Goal: Task Accomplishment & Management: Use online tool/utility

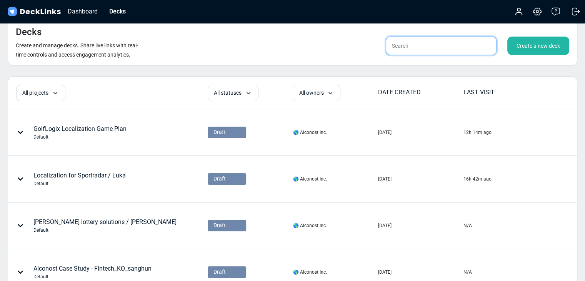
click at [451, 37] on input "text" at bounding box center [441, 46] width 111 height 18
click at [530, 50] on div "Create a new deck" at bounding box center [538, 46] width 62 height 18
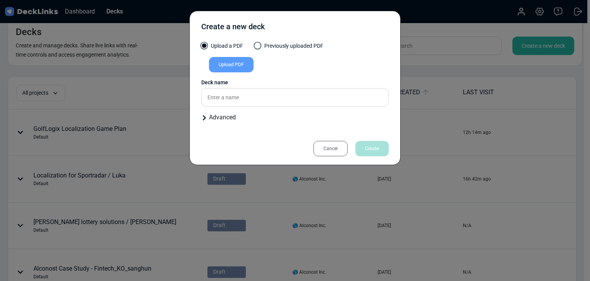
click at [249, 69] on div "Upload PDF" at bounding box center [231, 64] width 45 height 15
click at [0, 0] on input "Upload PDF" at bounding box center [0, 0] width 0 height 0
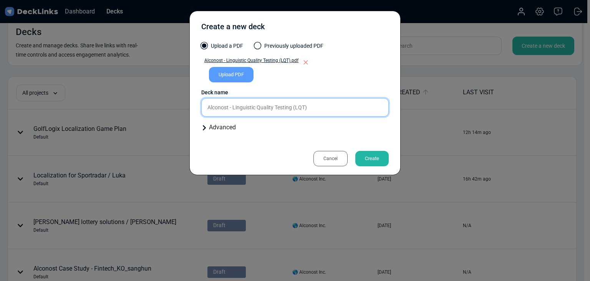
click at [324, 107] on input "Alconost - Linguistic Quality Testing (LQT)" at bounding box center [295, 107] width 188 height 18
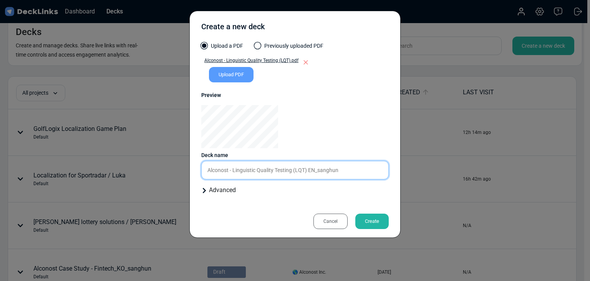
type input "Alconost - Linguistic Quality Testing (LQT) EN_sanghun"
click at [364, 217] on div "Create" at bounding box center [372, 220] width 33 height 15
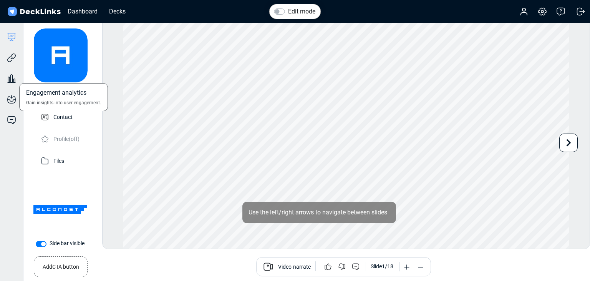
click at [12, 65] on div "Engagement analytics Gain insights into user engagement." at bounding box center [11, 72] width 23 height 21
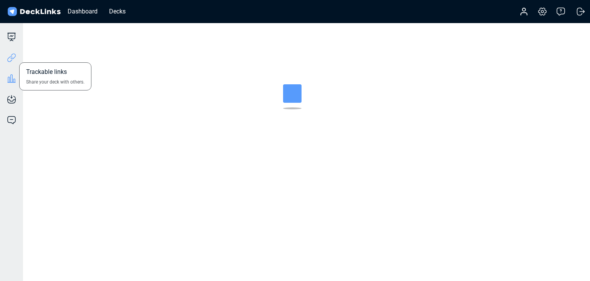
click at [13, 57] on icon at bounding box center [11, 57] width 9 height 9
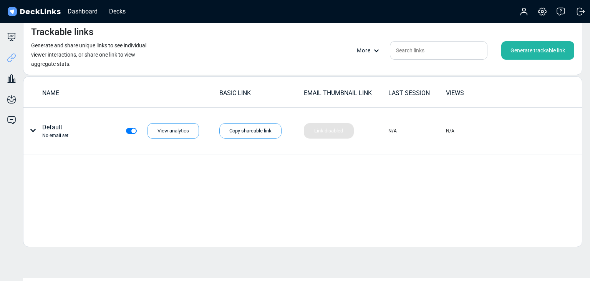
click at [519, 48] on div "Generate trackable link" at bounding box center [538, 50] width 73 height 18
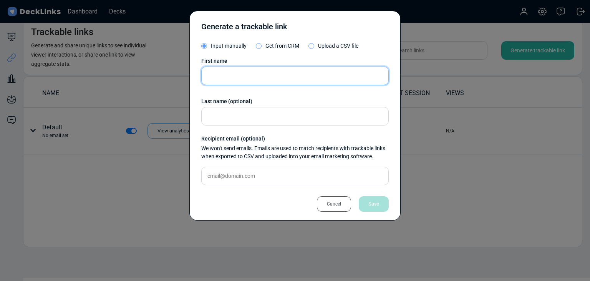
click at [277, 75] on input "text" at bounding box center [295, 76] width 188 height 18
paste input "[PERSON_NAME]-Im"
type input "[PERSON_NAME]-Im"
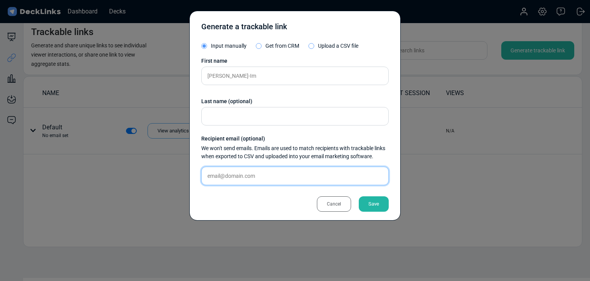
click at [272, 171] on input "text" at bounding box center [295, 175] width 188 height 18
paste input "[EMAIL_ADDRESS][DOMAIN_NAME]"
type input "[EMAIL_ADDRESS][DOMAIN_NAME]"
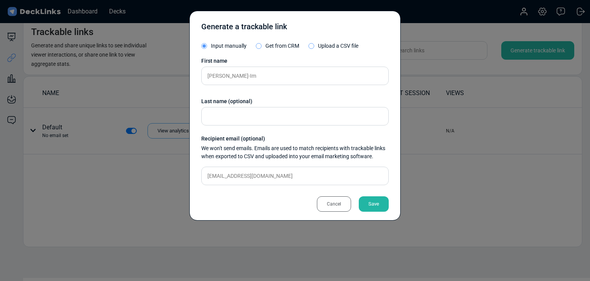
click at [376, 203] on div "Save" at bounding box center [374, 203] width 30 height 15
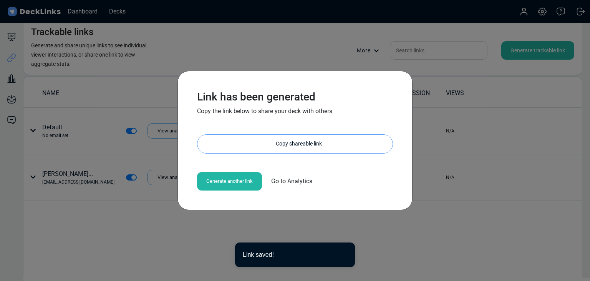
click at [263, 145] on div "Copy shareable link" at bounding box center [299, 144] width 188 height 18
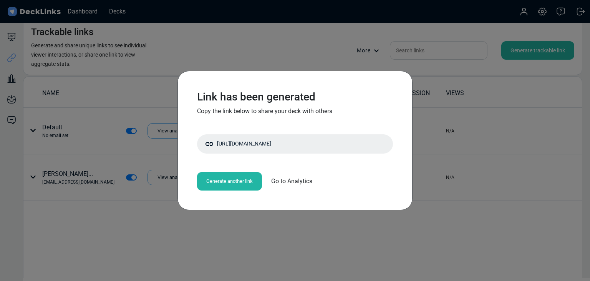
click at [206, 63] on div "Link has been generated Copy the link below to share your deck with others [URL…" at bounding box center [295, 140] width 590 height 281
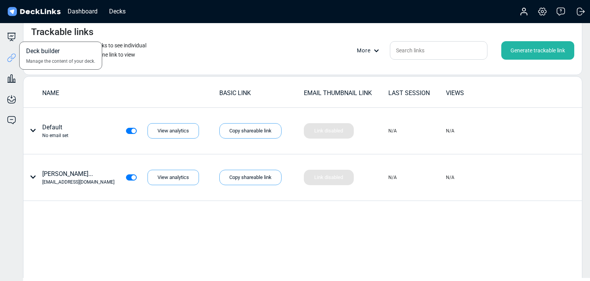
click at [17, 37] on div "Deck builder Manage the content of your deck." at bounding box center [11, 36] width 23 height 9
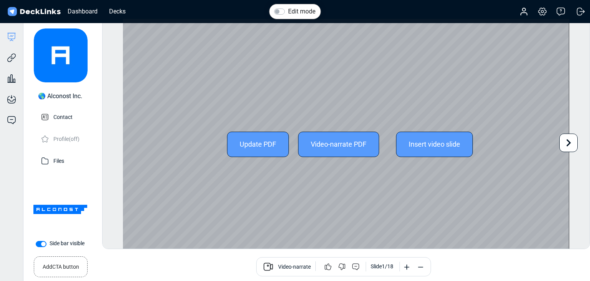
click at [252, 145] on div "Update PDF" at bounding box center [258, 143] width 62 height 25
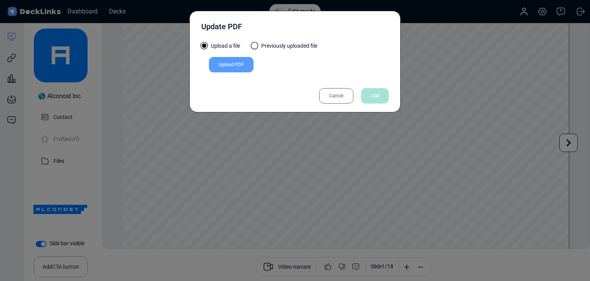
click at [231, 67] on div "Upload PDF" at bounding box center [231, 64] width 45 height 15
click at [0, 0] on input "Upload PDF" at bounding box center [0, 0] width 0 height 0
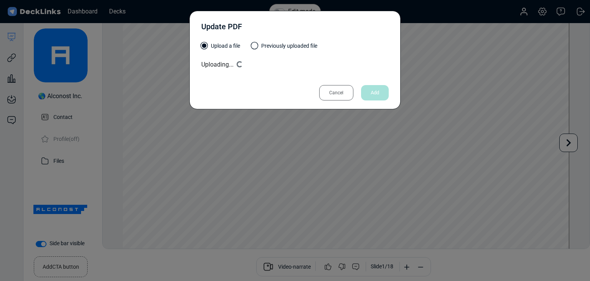
drag, startPoint x: 324, startPoint y: 20, endPoint x: 295, endPoint y: 57, distance: 46.5
click at [324, 20] on div "Update PDF" at bounding box center [295, 28] width 188 height 19
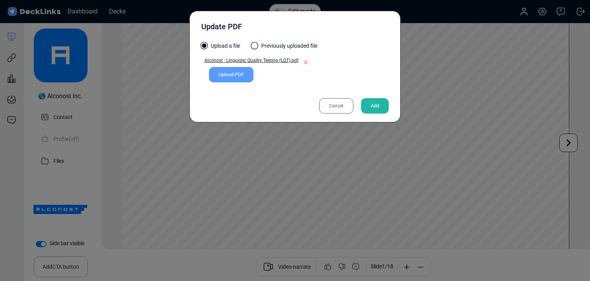
click at [376, 102] on div "Add" at bounding box center [375, 105] width 28 height 15
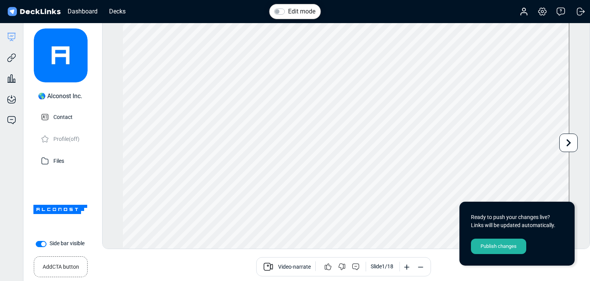
click at [516, 243] on div "Publish changes" at bounding box center [498, 245] width 55 height 15
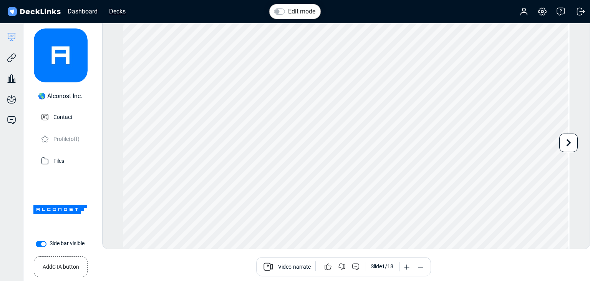
click at [111, 10] on div "Decks" at bounding box center [117, 12] width 24 height 10
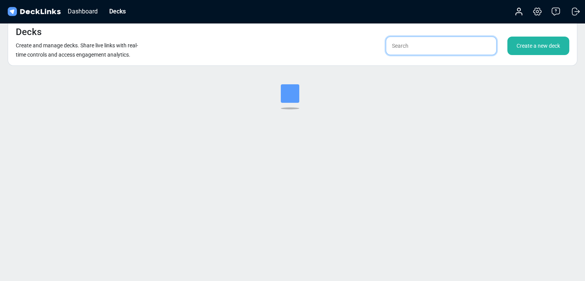
click at [416, 43] on input "text" at bounding box center [441, 46] width 111 height 18
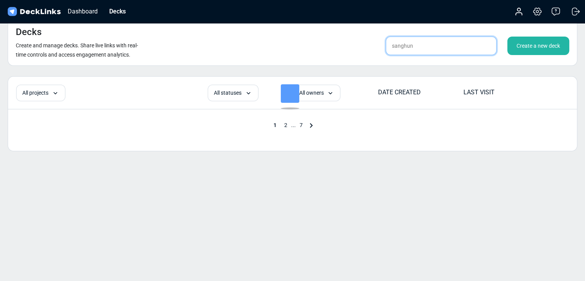
type input "sanghun"
click at [294, 37] on div "Decks Create and manage decks. Share live links with real-time controls and acc…" at bounding box center [292, 41] width 569 height 47
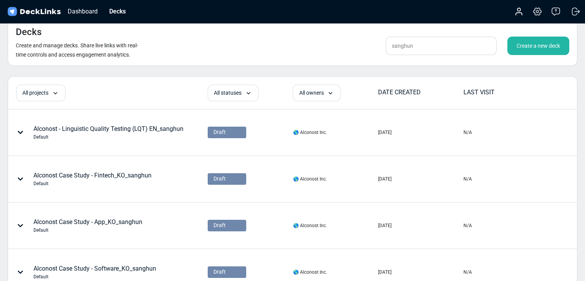
click at [512, 45] on div "Create a new deck" at bounding box center [538, 46] width 62 height 18
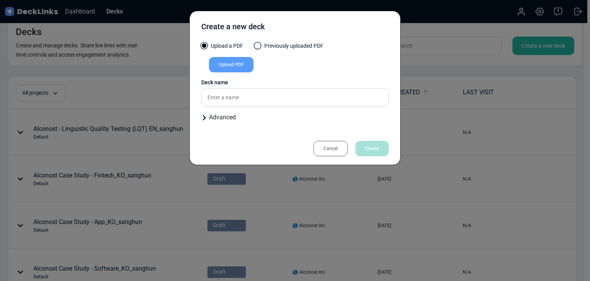
click at [238, 70] on div "Upload PDF" at bounding box center [231, 64] width 45 height 15
click at [0, 0] on input "Upload PDF" at bounding box center [0, 0] width 0 height 0
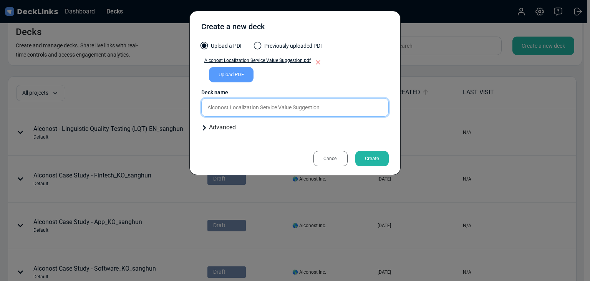
drag, startPoint x: 321, startPoint y: 98, endPoint x: 352, endPoint y: 107, distance: 32.0
click at [321, 98] on input "Alconost Localization Service Value Suggestion" at bounding box center [295, 107] width 188 height 18
click at [352, 107] on div "Upload a PDF Previously uploaded PDF Alconost Localization Service Value Sugges…" at bounding box center [295, 90] width 188 height 96
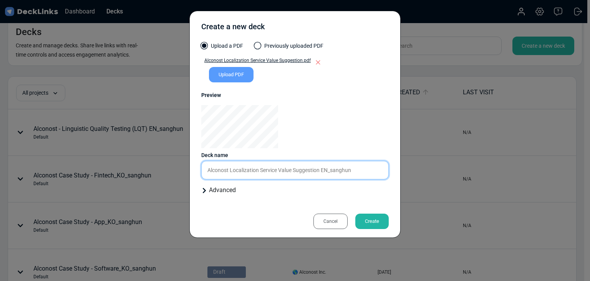
type input "Alconost Localization Service Value Suggestion EN_sanghun"
click at [381, 217] on div "Create" at bounding box center [372, 220] width 33 height 15
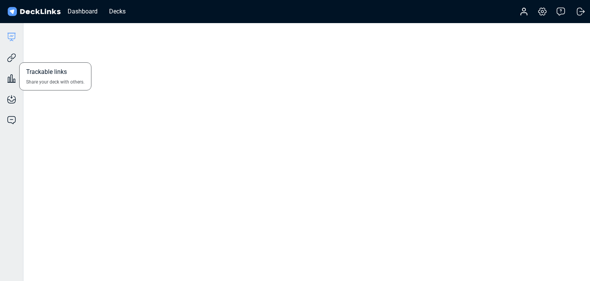
click at [17, 57] on div "Trackable links Share your deck with others." at bounding box center [11, 52] width 23 height 21
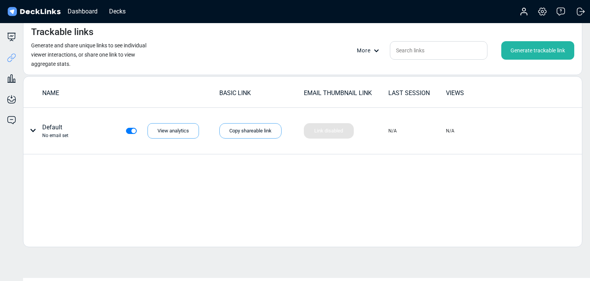
click at [544, 45] on div "Generate trackable link" at bounding box center [538, 50] width 73 height 18
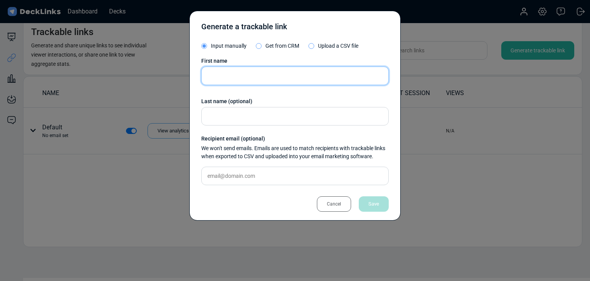
click at [236, 67] on input "text" at bounding box center [295, 76] width 188 height 18
paste input "Thanchanok"
type input "Thanchanok"
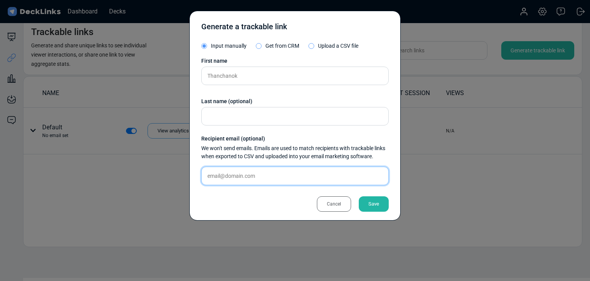
click at [309, 180] on input "text" at bounding box center [295, 175] width 188 height 18
paste input "[EMAIL_ADDRESS][DOMAIN_NAME]"
type input "[EMAIL_ADDRESS][DOMAIN_NAME]"
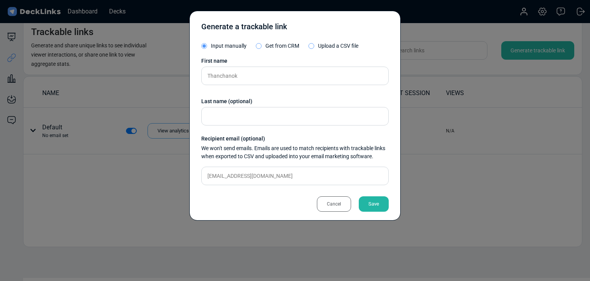
click at [378, 202] on div "Save" at bounding box center [374, 203] width 30 height 15
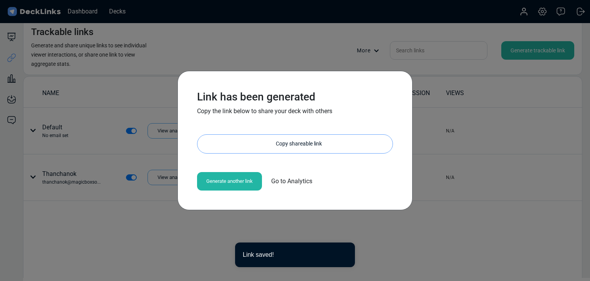
click at [301, 142] on div "Copy shareable link" at bounding box center [299, 144] width 188 height 18
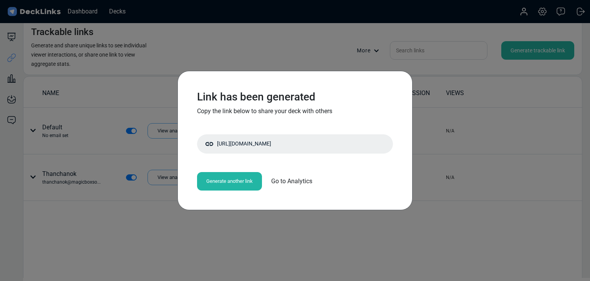
click at [111, 149] on div "Link has been generated Copy the link below to share your deck with others [URL…" at bounding box center [295, 140] width 590 height 281
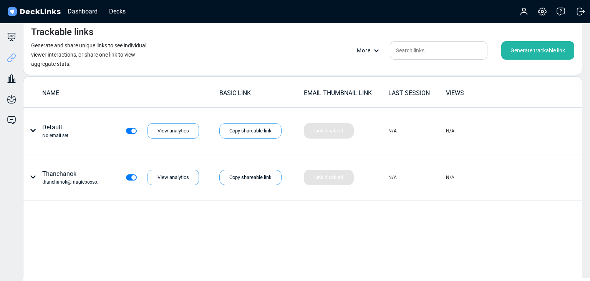
click at [211, 48] on div "Trackable links Generate and share unique links to see individual viewer intera…" at bounding box center [303, 46] width 560 height 57
click at [548, 50] on div "Generate trackable link" at bounding box center [538, 50] width 73 height 18
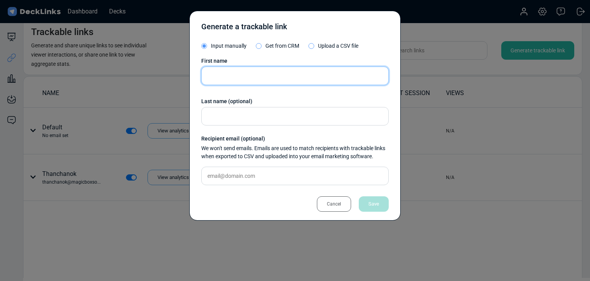
click at [270, 78] on input "text" at bounding box center [295, 76] width 188 height 18
paste input "Admin"
type input "Admin"
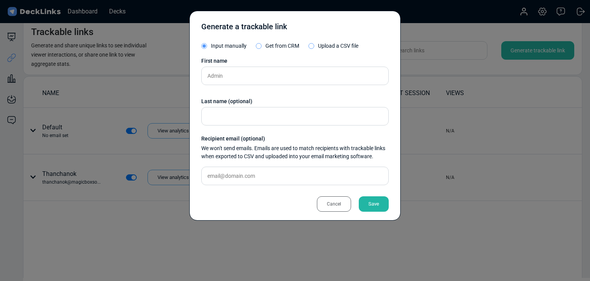
drag, startPoint x: 278, startPoint y: 165, endPoint x: 283, endPoint y: 166, distance: 4.5
click at [278, 165] on div "First name Admin Last name (optional) Recipient email (optional) We won't send …" at bounding box center [295, 124] width 188 height 134
click at [287, 170] on input "text" at bounding box center [295, 175] width 188 height 18
paste input "[EMAIL_ADDRESS][PERSON_NAME][DOMAIN_NAME]"
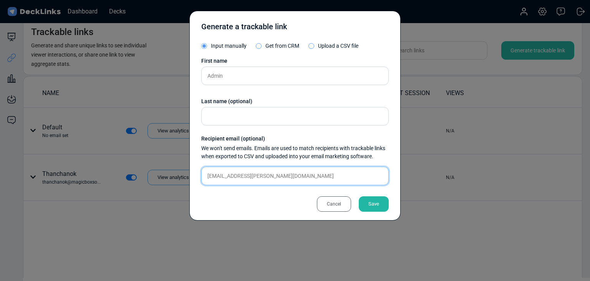
type input "[EMAIL_ADDRESS][PERSON_NAME][DOMAIN_NAME]"
click at [374, 198] on div "Save" at bounding box center [374, 203] width 30 height 15
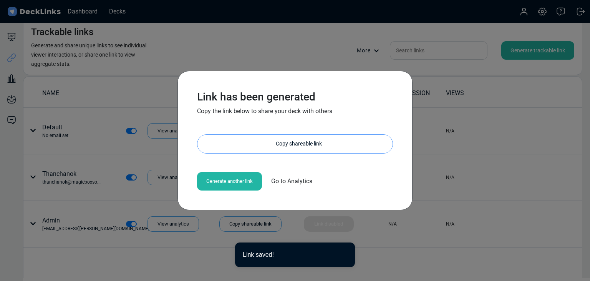
click at [271, 146] on div "Copy shareable link" at bounding box center [299, 144] width 188 height 18
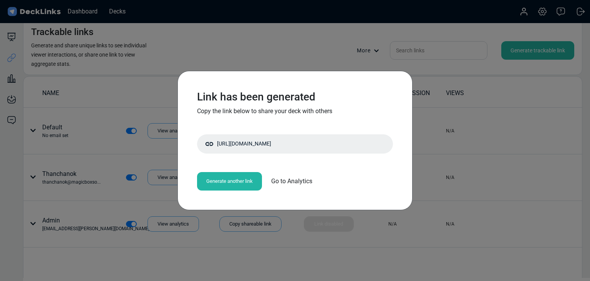
click at [118, 92] on div "Link has been generated Copy the link below to share your deck with others [URL…" at bounding box center [295, 140] width 590 height 281
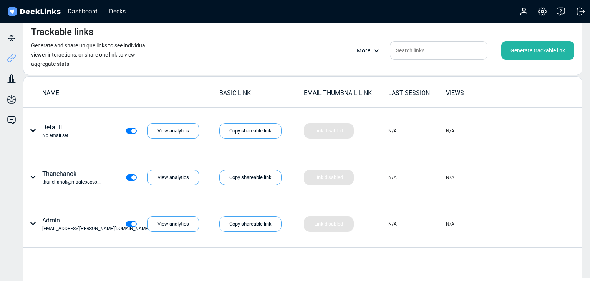
click at [114, 8] on div "Decks" at bounding box center [117, 12] width 24 height 10
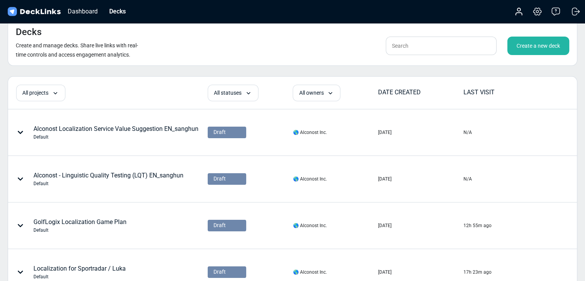
click at [528, 44] on div "Create a new deck" at bounding box center [538, 46] width 62 height 18
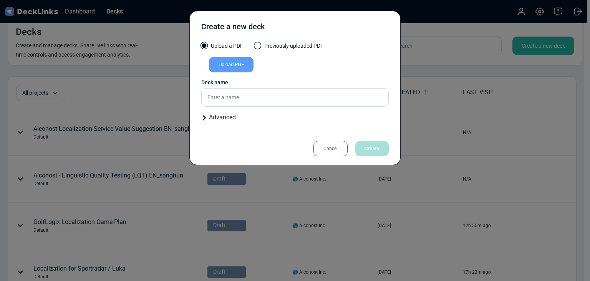
click at [237, 76] on div "Upload a PDF Previously uploaded PDF Upload PDF Uploaded by All users All users…" at bounding box center [295, 85] width 188 height 86
click at [237, 72] on div "Upload PDF" at bounding box center [231, 64] width 45 height 15
click at [0, 0] on input "Upload PDF" at bounding box center [0, 0] width 0 height 0
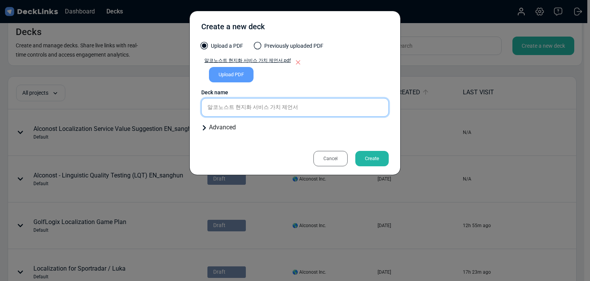
click at [343, 100] on input "알코노스트 현지화 서비스 가치 제언서" at bounding box center [295, 107] width 188 height 18
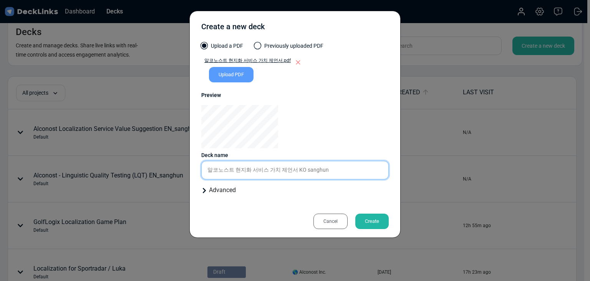
type input "알코노스트 현지화 서비스 가치 제언서 KO sanghun"
click at [330, 224] on div "Cancel" at bounding box center [331, 220] width 34 height 15
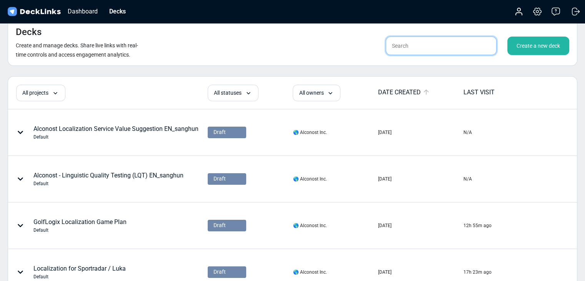
click at [422, 47] on input "text" at bounding box center [441, 46] width 111 height 18
type input "sanghun"
click at [190, 36] on div "Decks Create and manage decks. Share live links with real-time controls and acc…" at bounding box center [292, 41] width 569 height 47
click at [528, 52] on div "Create a new deck" at bounding box center [538, 46] width 62 height 18
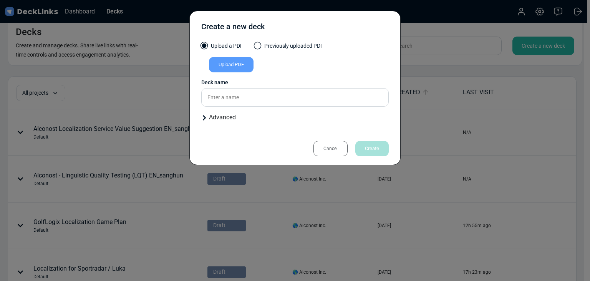
click at [243, 68] on div "Upload PDF" at bounding box center [231, 64] width 45 height 15
click at [0, 0] on input "Upload PDF" at bounding box center [0, 0] width 0 height 0
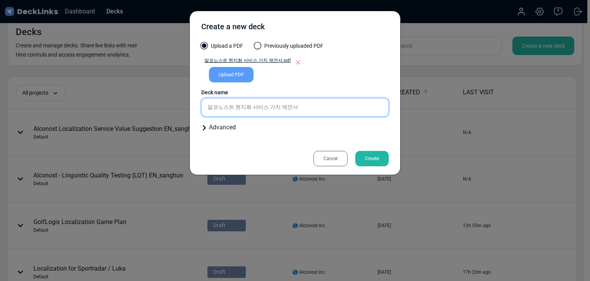
click at [308, 115] on input "알코노스트 현지화 서비스 가치 제언서" at bounding box center [295, 107] width 188 height 18
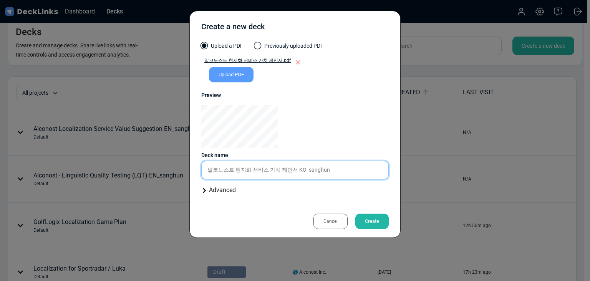
type input "알코노스트 현지화 서비스 가치 제언서 KO_sanghun"
click at [365, 216] on div "Create" at bounding box center [372, 220] width 33 height 15
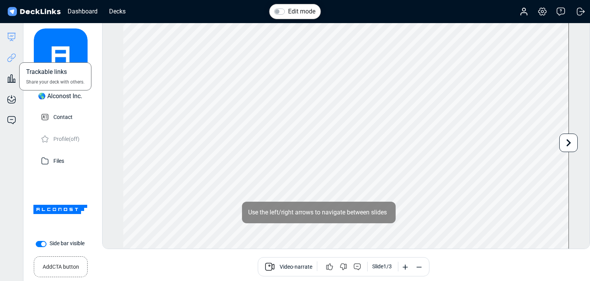
click at [12, 58] on icon at bounding box center [12, 56] width 5 height 6
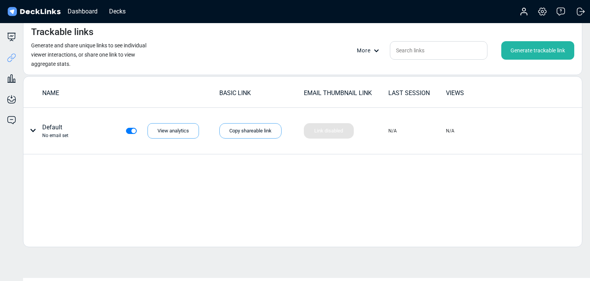
click at [514, 54] on div "Generate trackable link" at bounding box center [538, 50] width 73 height 18
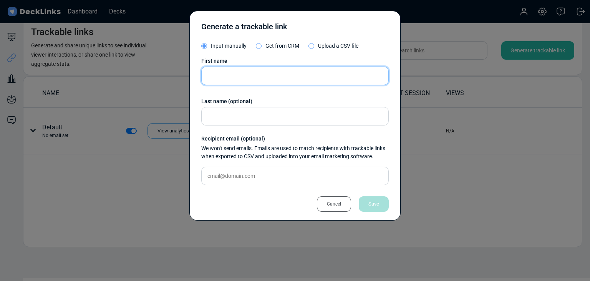
click at [231, 75] on input "text" at bounding box center [295, 76] width 188 height 18
type input "c"
type input "[PERSON_NAME]"
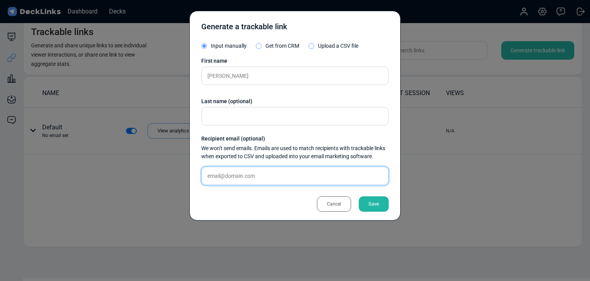
click at [289, 174] on input "text" at bounding box center [295, 175] width 188 height 18
paste input "[PERSON_NAME][EMAIL_ADDRESS][DOMAIN_NAME]"
type input "[PERSON_NAME][EMAIL_ADDRESS][DOMAIN_NAME]"
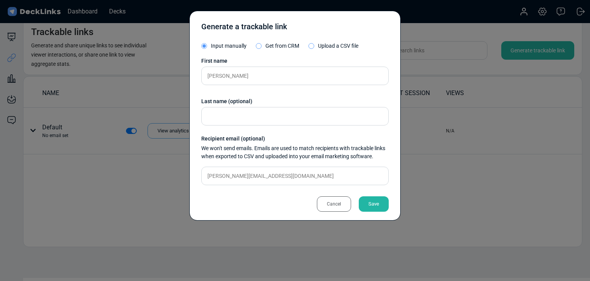
click at [376, 205] on div "Save" at bounding box center [374, 203] width 30 height 15
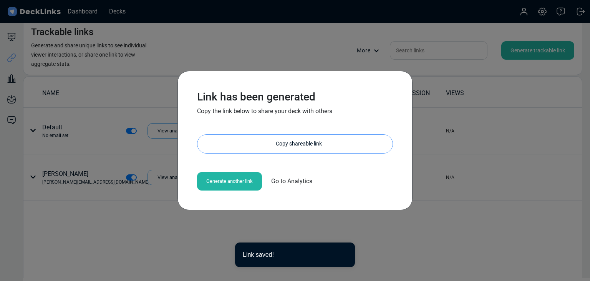
click at [258, 140] on div "Copy shareable link" at bounding box center [299, 144] width 188 height 18
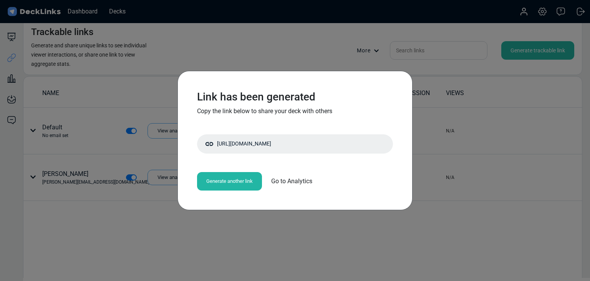
click at [54, 136] on div "Link has been generated Copy the link below to share your deck with others [URL…" at bounding box center [295, 140] width 590 height 281
